Goal: Transaction & Acquisition: Subscribe to service/newsletter

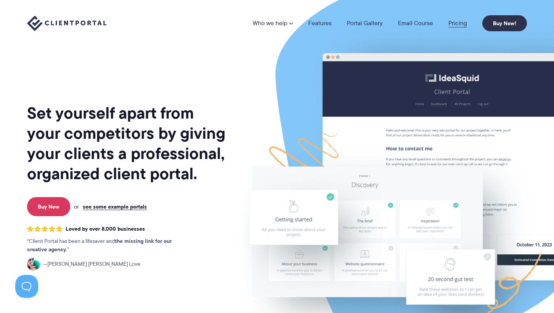
click at [456, 21] on link "Pricing" at bounding box center [457, 23] width 19 height 6
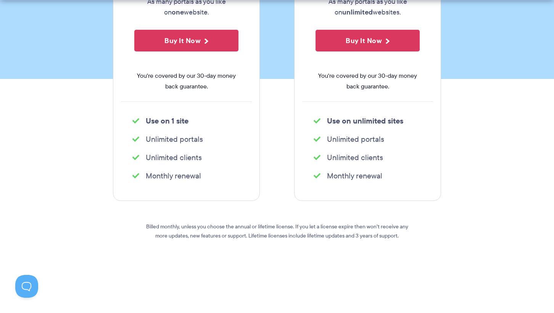
scroll to position [214, 0]
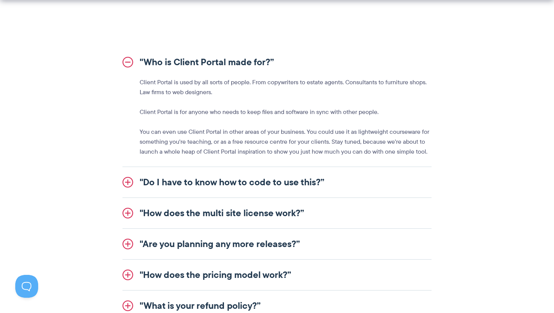
scroll to position [901, 0]
